Goal: Task Accomplishment & Management: Use online tool/utility

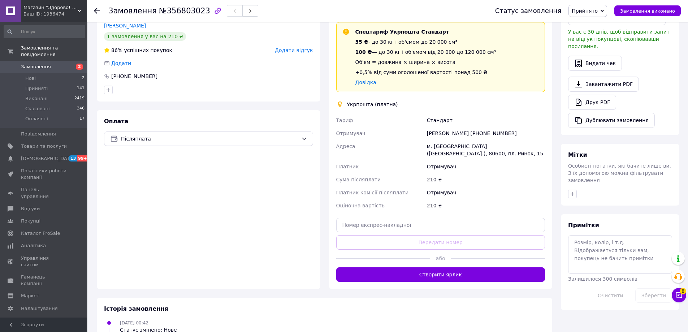
scroll to position [217, 0]
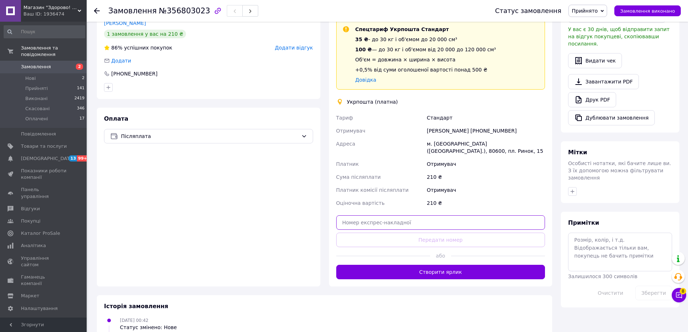
click at [402, 215] on input "text" at bounding box center [440, 222] width 209 height 14
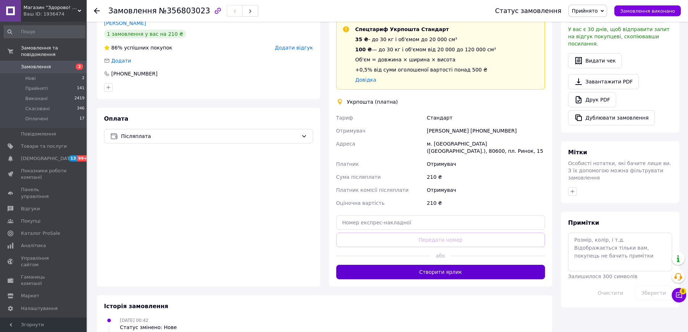
click at [419, 265] on button "Створити ярлик" at bounding box center [440, 272] width 209 height 14
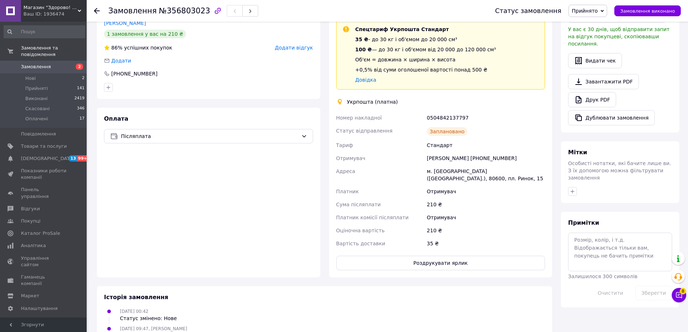
click at [436, 116] on div "0504842137797" at bounding box center [485, 117] width 121 height 13
copy div "0504842137797"
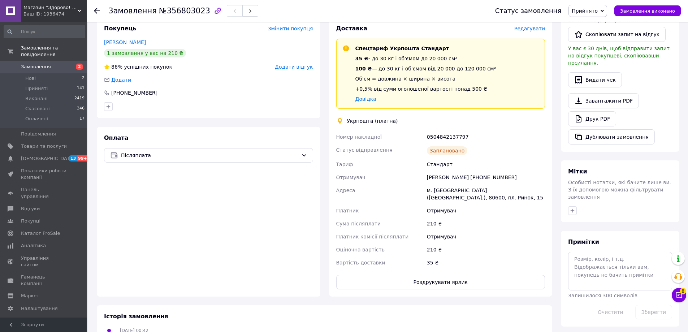
scroll to position [267, 0]
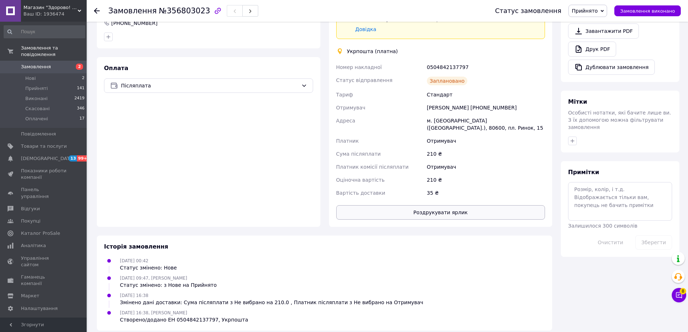
click at [430, 205] on button "Роздрукувати ярлик" at bounding box center [440, 212] width 209 height 14
